Goal: Task Accomplishment & Management: Use online tool/utility

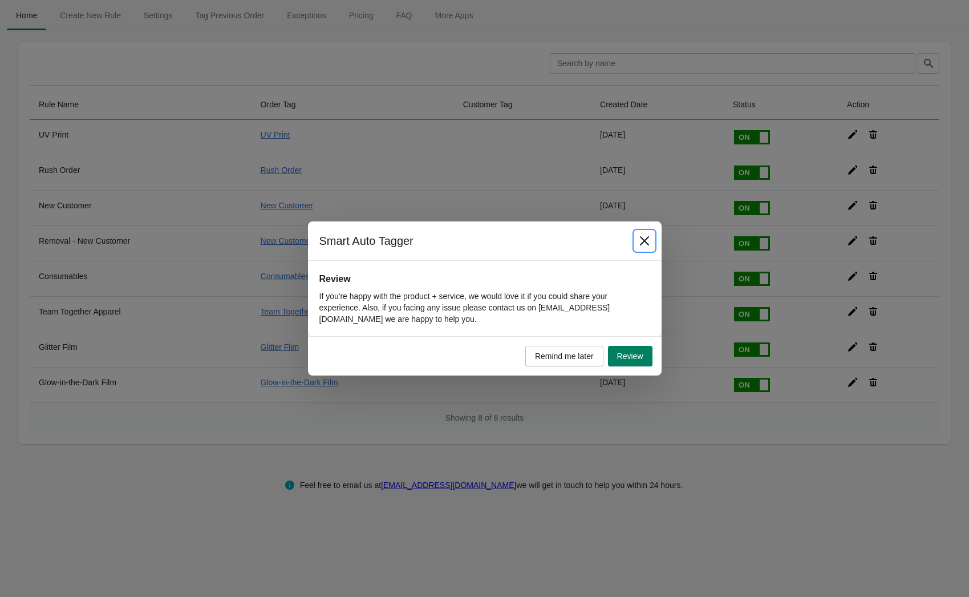
click at [646, 242] on icon "Close" at bounding box center [644, 240] width 11 height 11
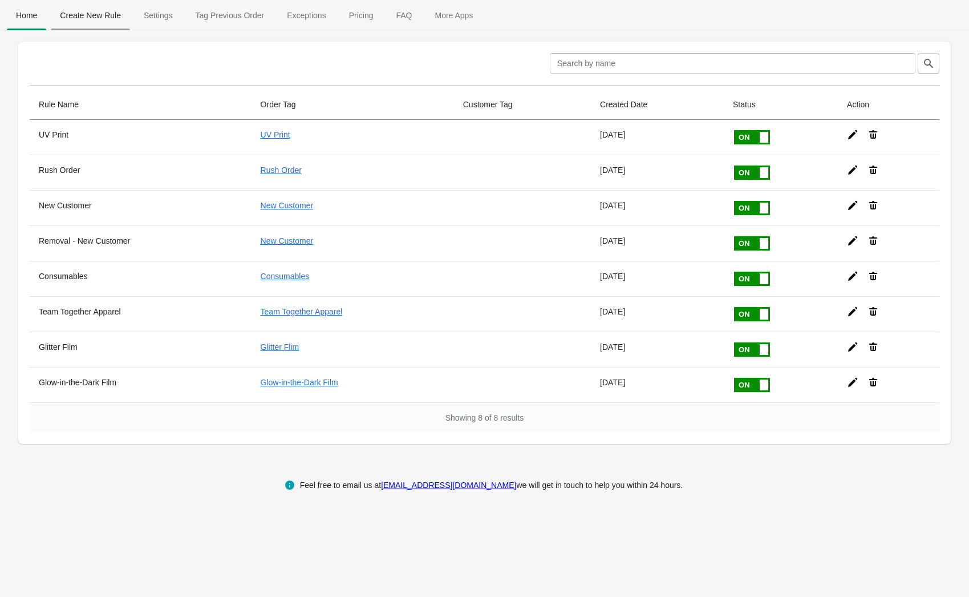
click at [118, 17] on span "Create New Rule" at bounding box center [90, 15] width 79 height 21
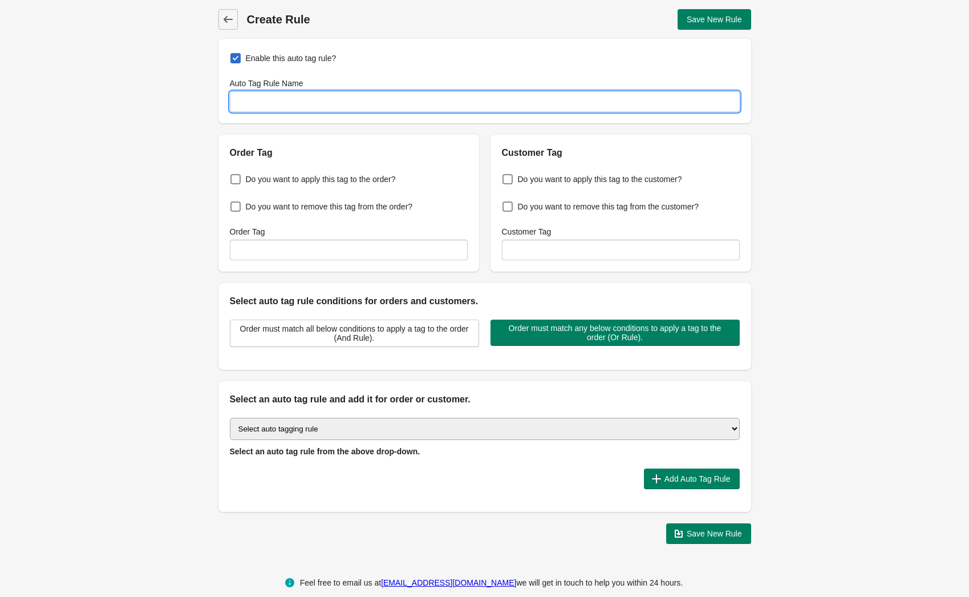
click at [311, 99] on input "Auto Tag Rule Name" at bounding box center [485, 101] width 510 height 21
type input "Pantone Chart"
click at [279, 181] on span "Do you want to apply this tag to the order?" at bounding box center [321, 178] width 150 height 11
click at [233, 176] on input "Do you want to apply this tag to the order?" at bounding box center [233, 176] width 1 height 1
checkbox input "true"
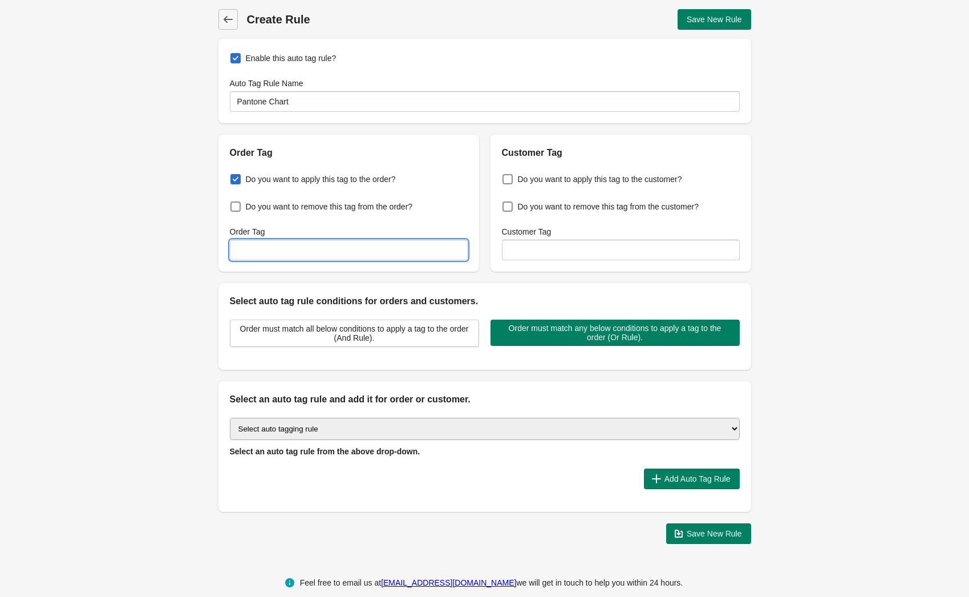
click at [302, 254] on input "Order Tag" at bounding box center [349, 250] width 238 height 21
type input "Pantone Chart"
click at [392, 424] on select "Select auto tagging rule Tag by order amount Tag based on the order count (Volu…" at bounding box center [485, 429] width 510 height 22
select select "1"
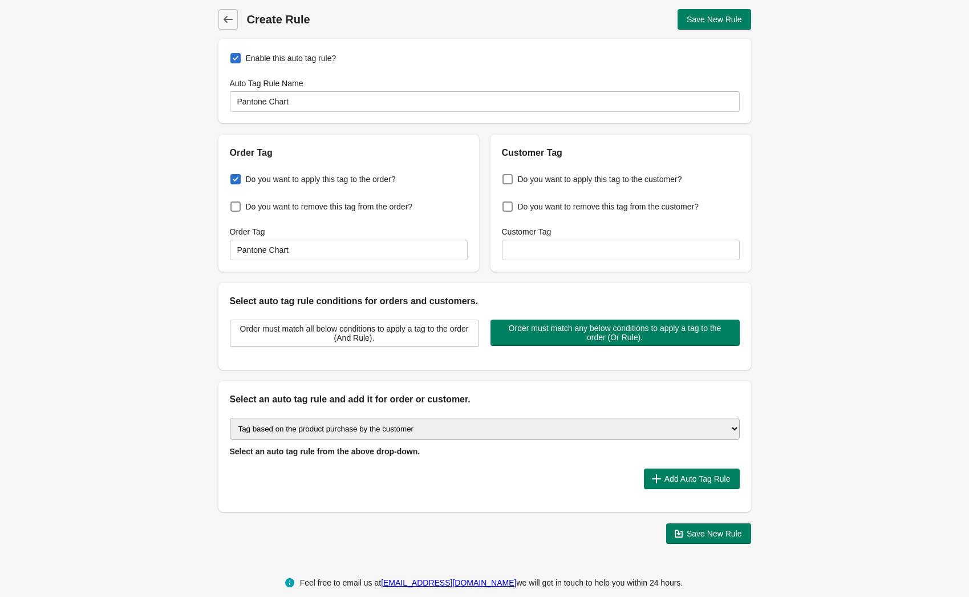
click at [230, 418] on select "Select auto tagging rule Tag by order amount Tag based on the order count (Volu…" at bounding box center [485, 429] width 510 height 22
click at [704, 474] on span "Add Auto Tag Rule" at bounding box center [698, 478] width 66 height 9
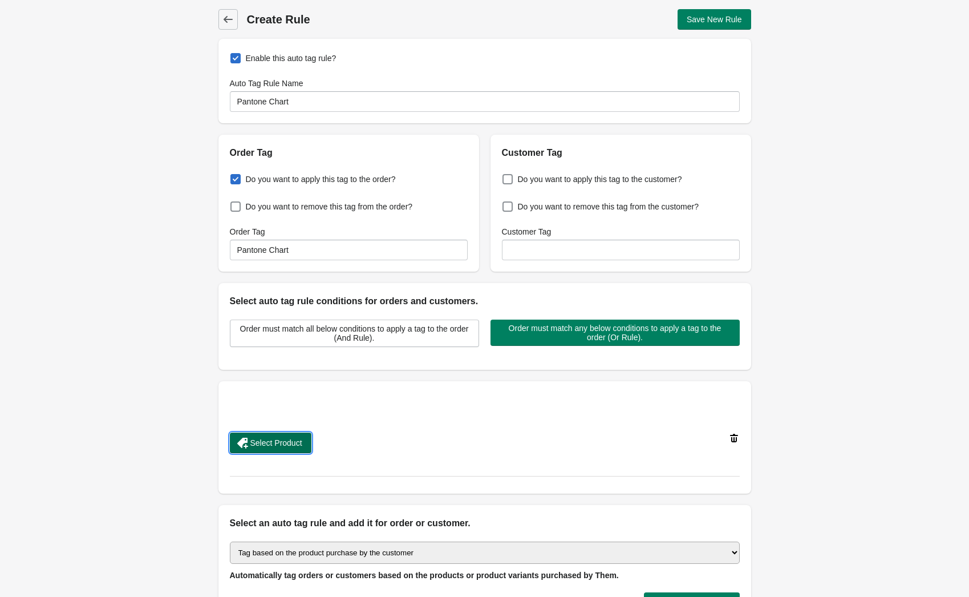
click at [307, 448] on button "Select Product" at bounding box center [271, 442] width 82 height 21
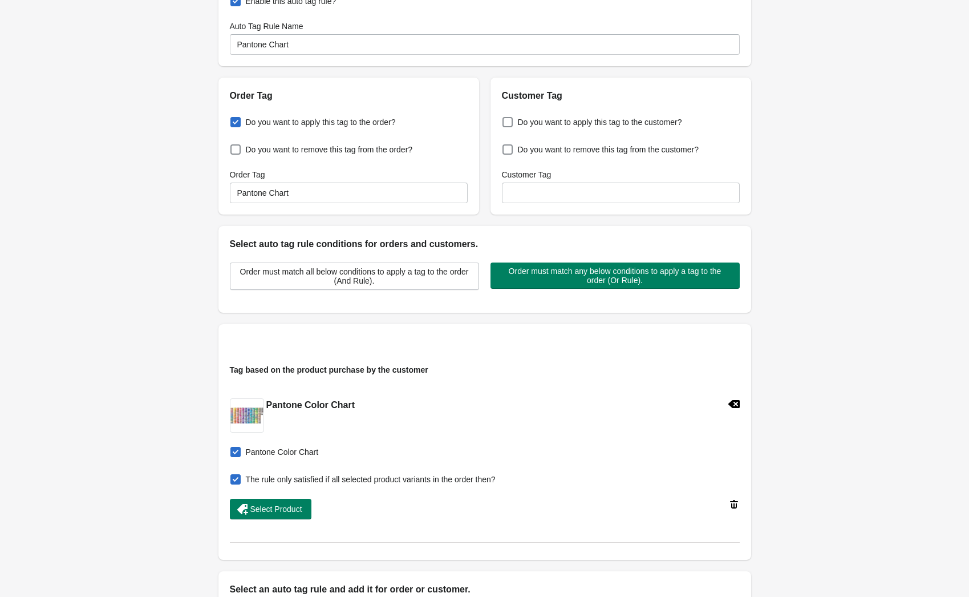
scroll to position [56, 0]
click at [237, 482] on span at bounding box center [235, 480] width 10 height 10
click at [233, 477] on input "The rule only satisfied if all selected product variants in the order then?" at bounding box center [233, 477] width 1 height 1
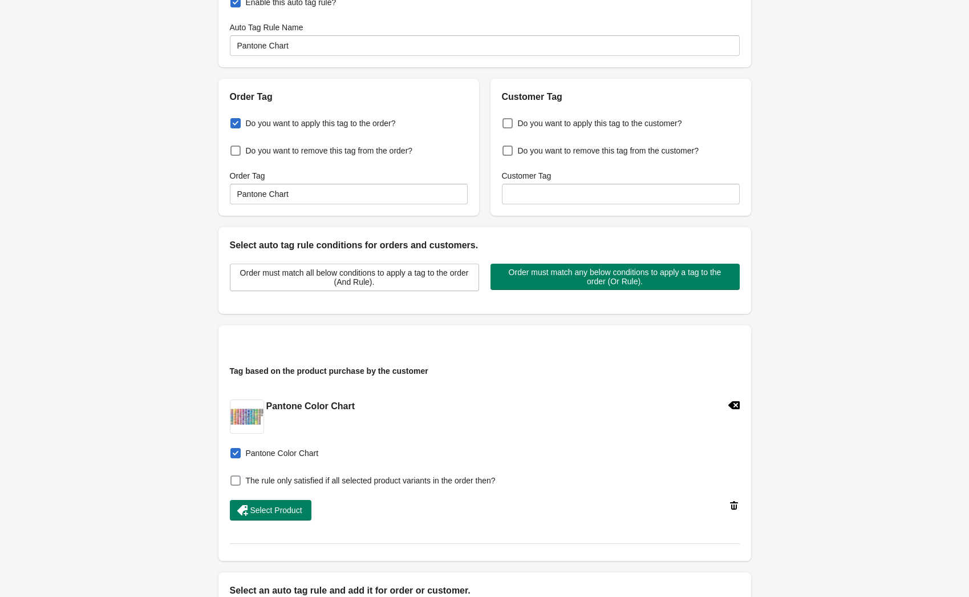
checkbox input "false"
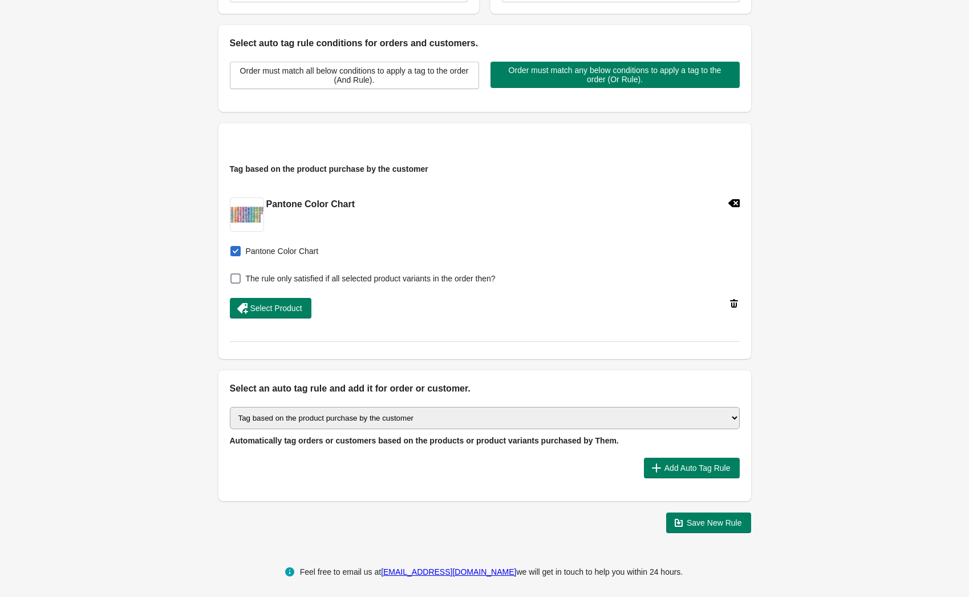
scroll to position [260, 0]
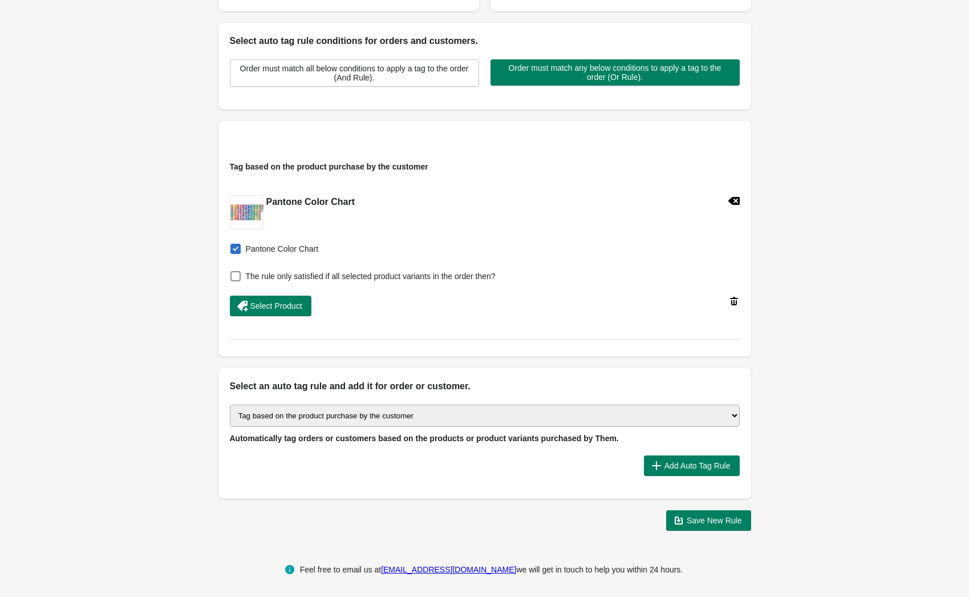
click at [688, 530] on div "Back Create Rule Save New Rule Enable this auto tag rule? Auto Tag Rule Name Pa…" at bounding box center [484, 140] width 569 height 800
click at [694, 518] on span "Save New Rule" at bounding box center [714, 520] width 55 height 9
